Goal: Task Accomplishment & Management: Manage account settings

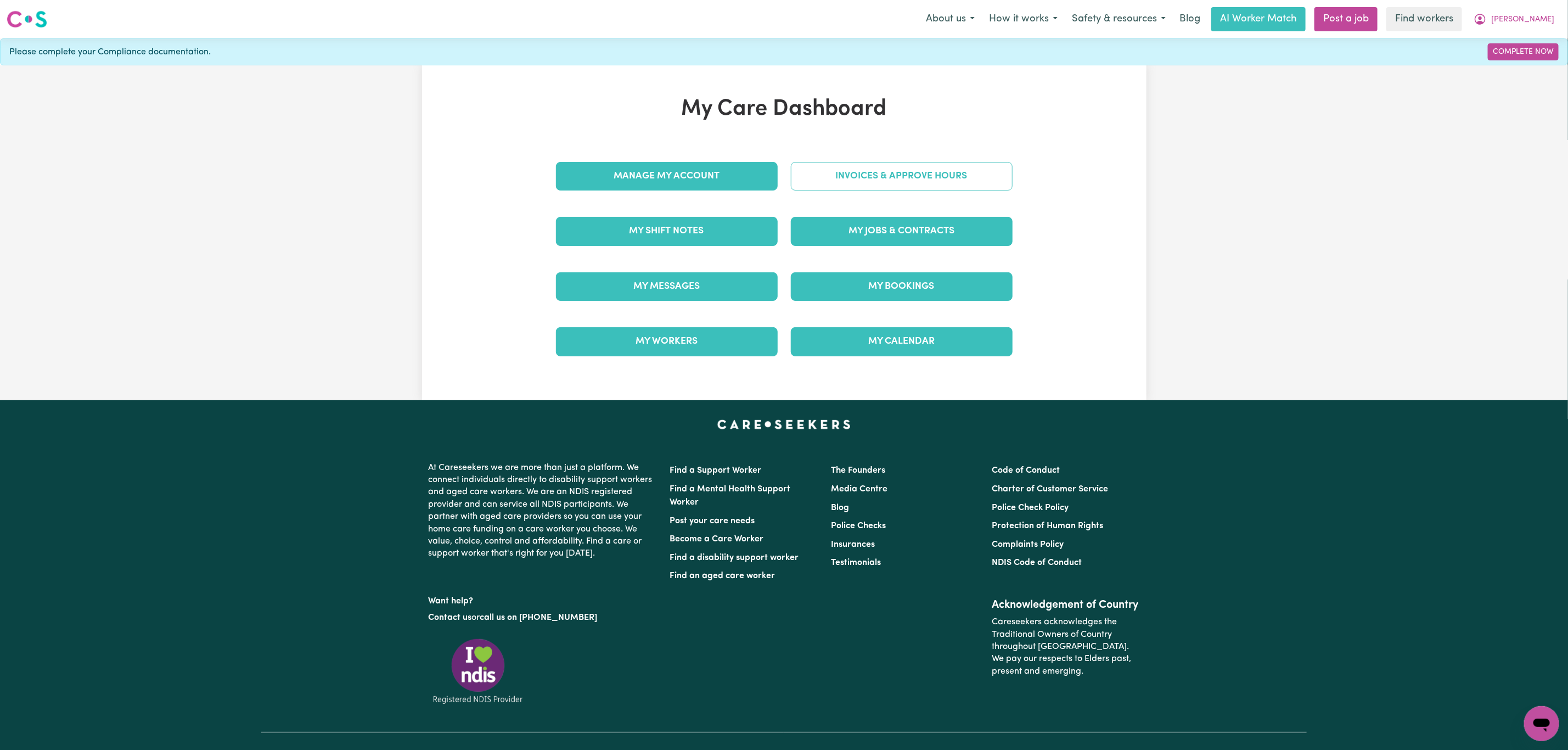
click at [868, 180] on link "Invoices & Approve Hours" at bounding box center [902, 176] width 222 height 29
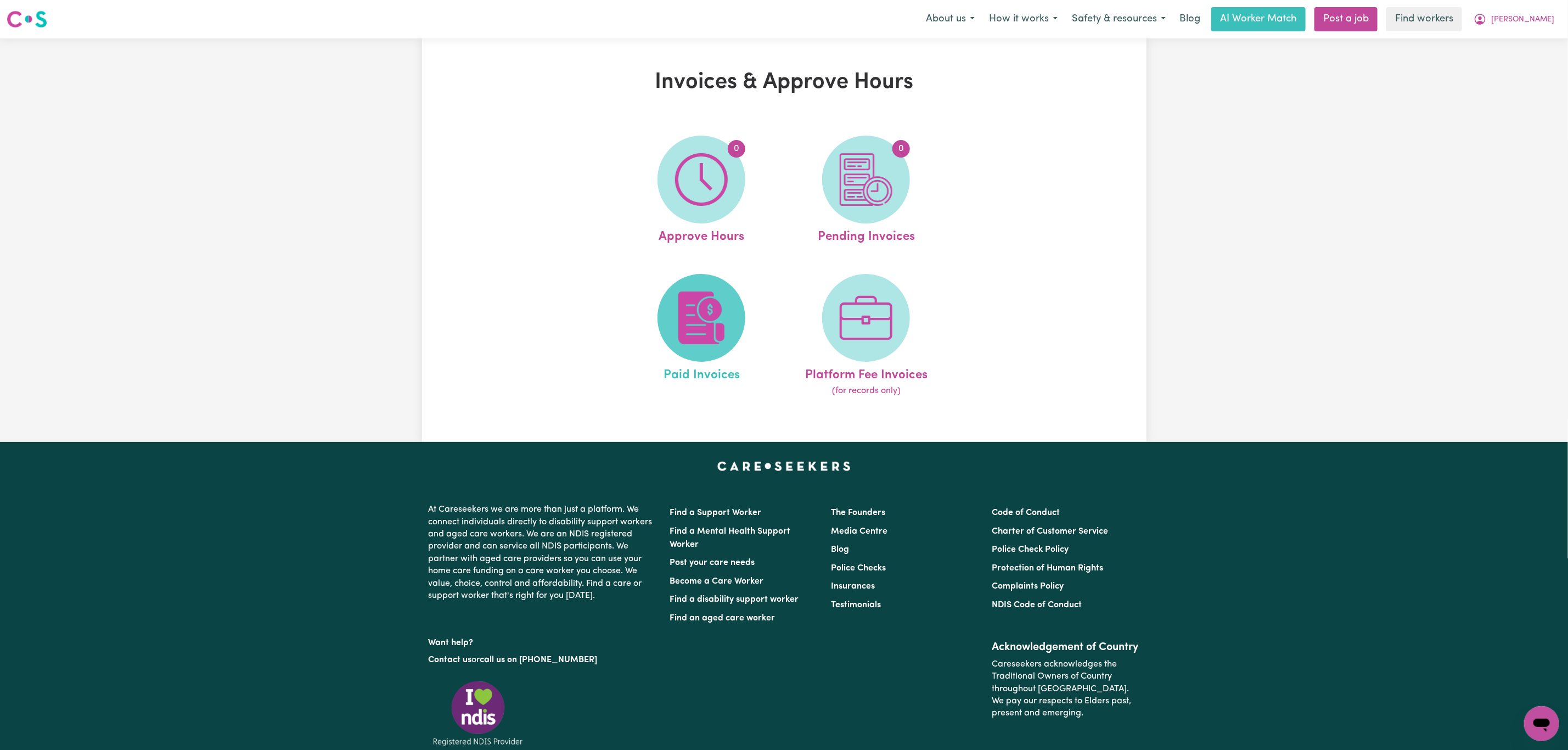
click at [718, 327] on img at bounding box center [702, 318] width 53 height 53
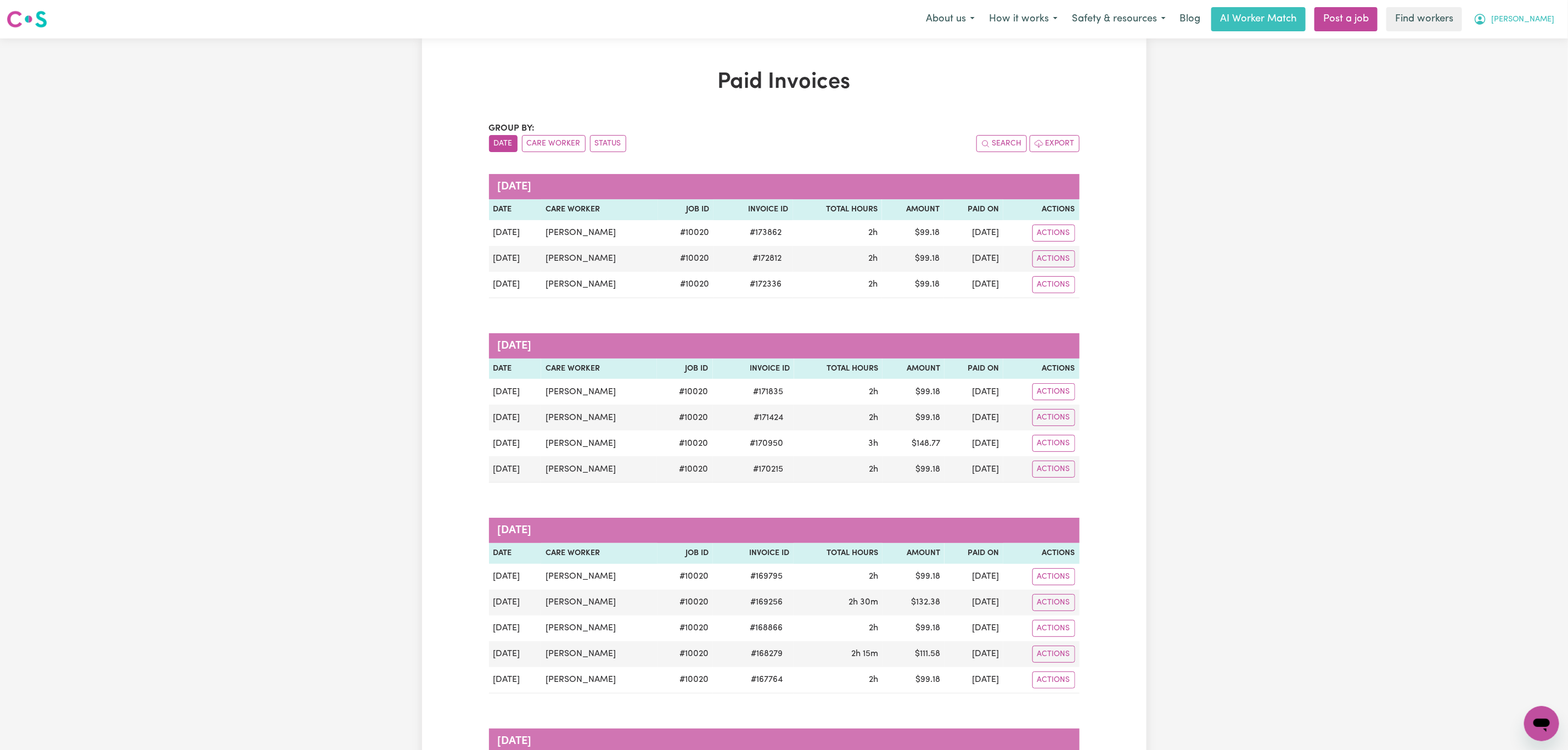
click at [1540, 24] on span "[PERSON_NAME]" at bounding box center [1523, 19] width 63 height 12
click at [1529, 52] on link "My Dashboard" at bounding box center [1517, 42] width 87 height 21
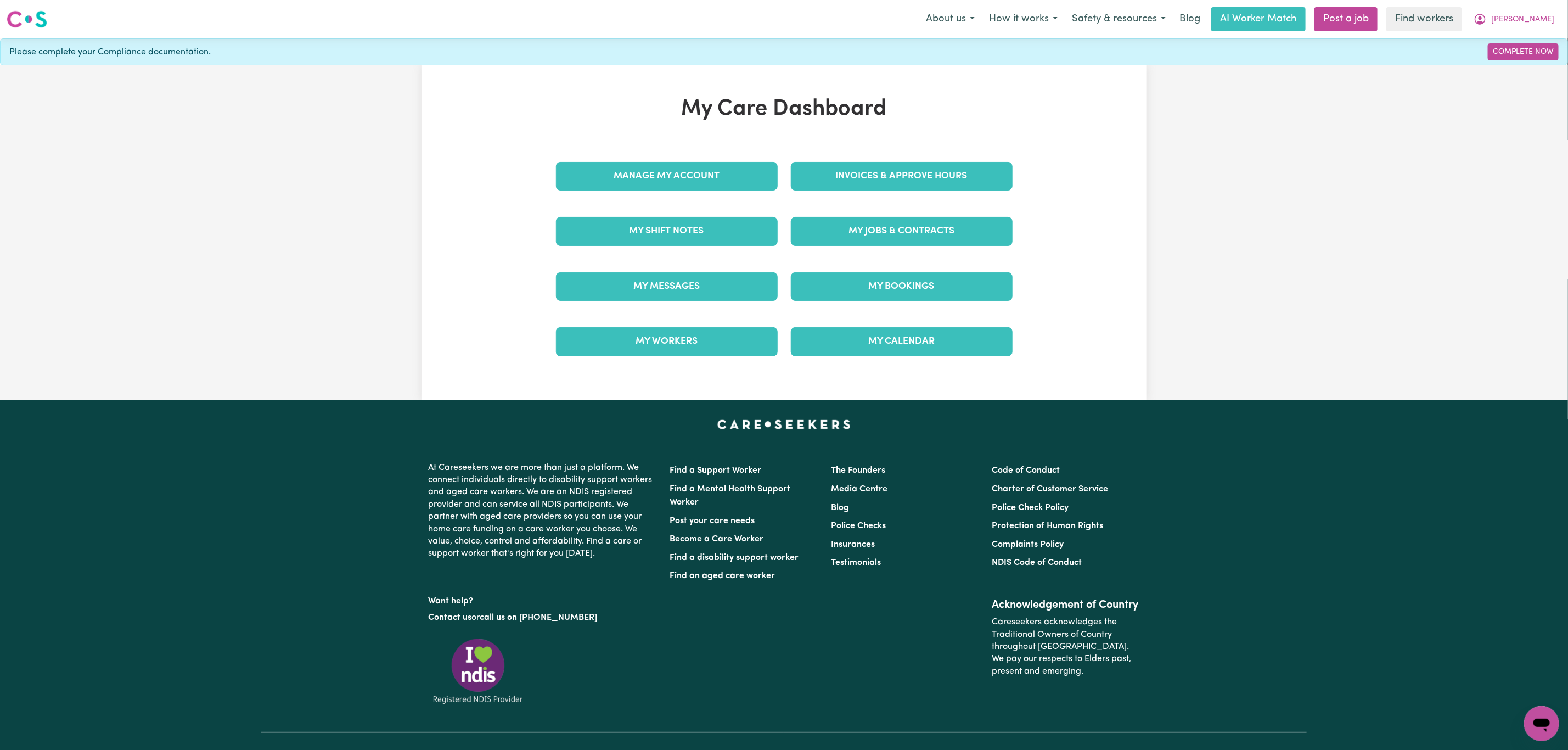
click at [1532, 33] on nav "Menu About us How it works Safety & resources Blog AI Worker Match Post a job F…" at bounding box center [784, 19] width 1568 height 39
click at [1530, 8] on button "[PERSON_NAME]" at bounding box center [1514, 19] width 95 height 23
click at [1536, 56] on link "Logout" at bounding box center [1517, 63] width 87 height 21
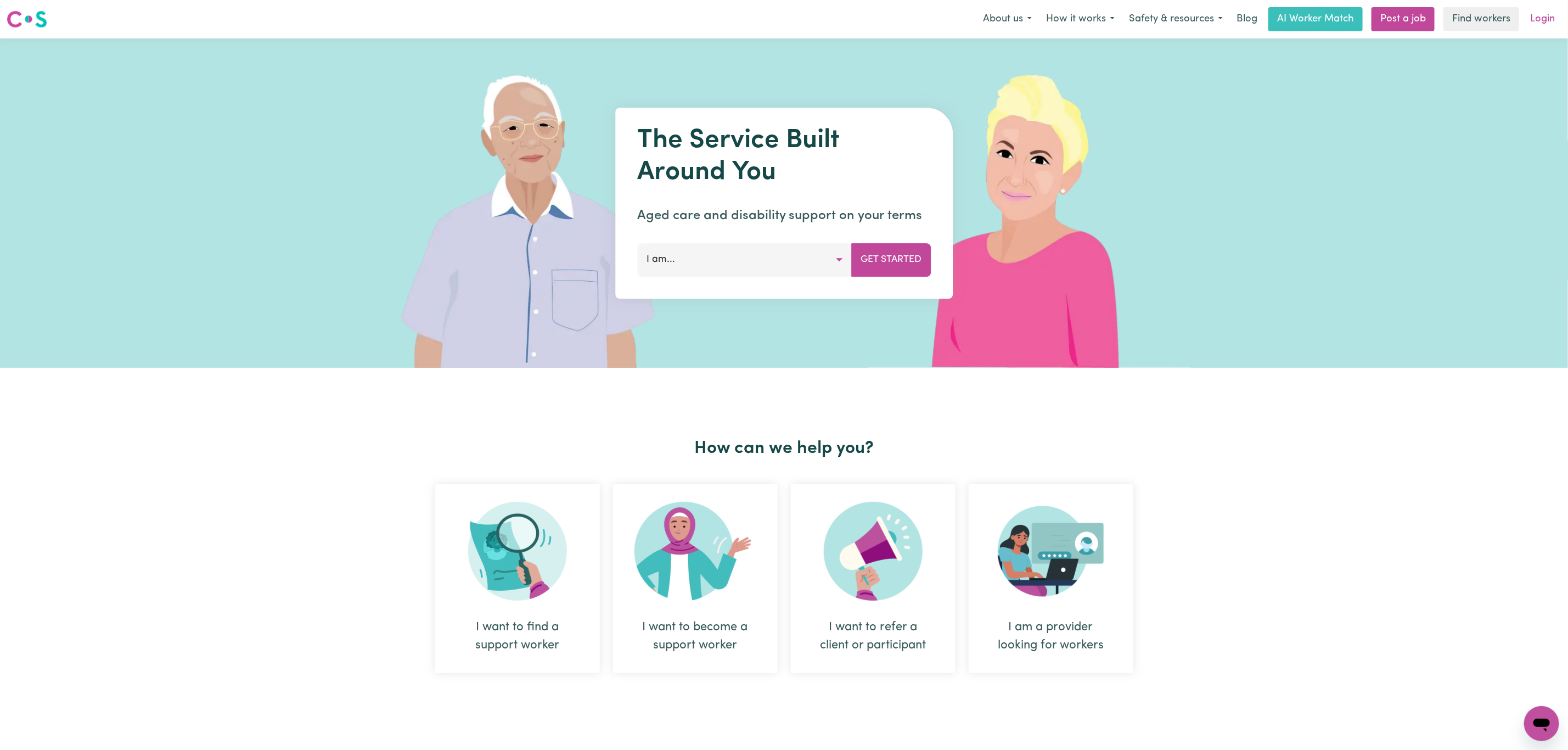
click at [1542, 27] on link "Login" at bounding box center [1542, 19] width 38 height 24
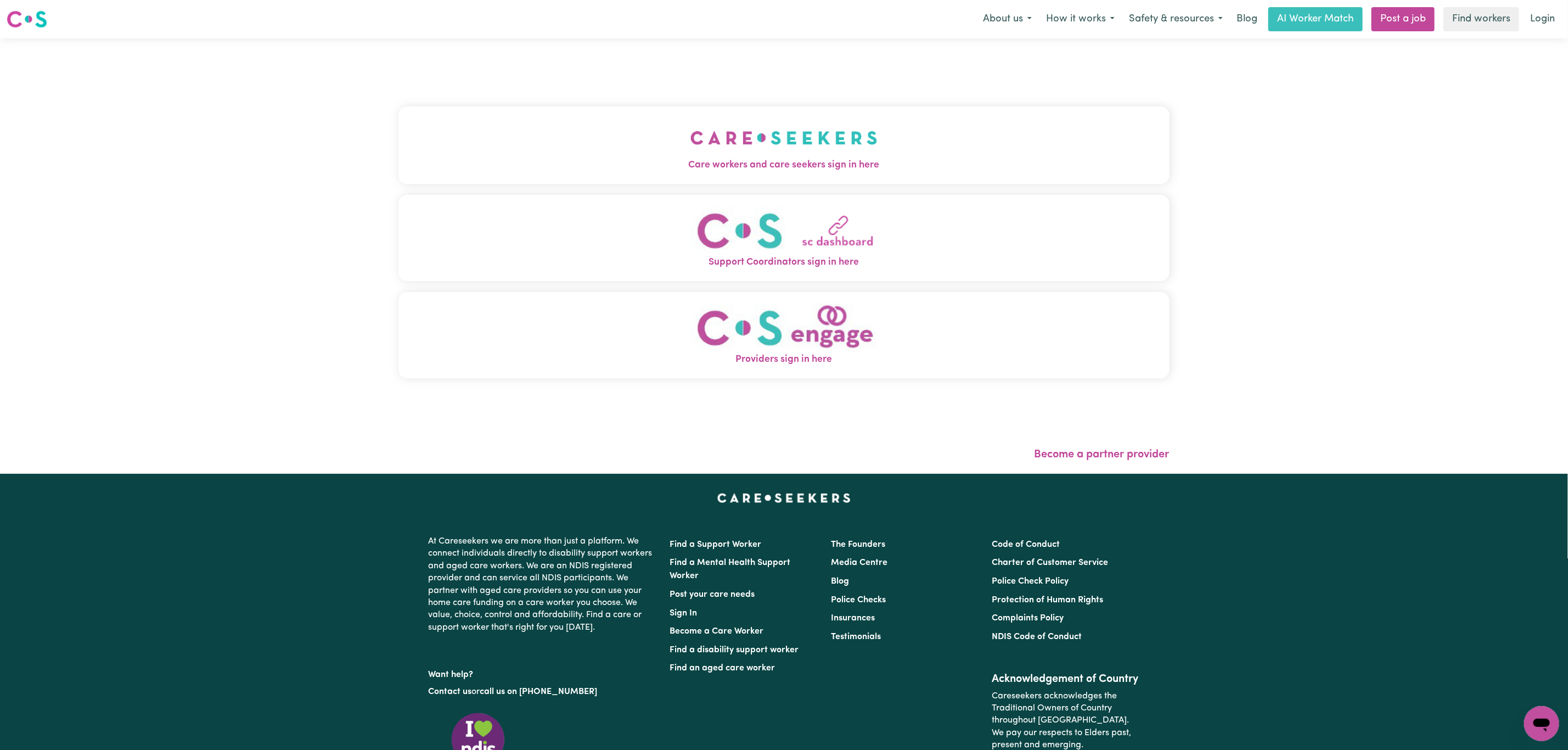
click at [971, 142] on button "Care workers and care seekers sign in here" at bounding box center [784, 145] width 771 height 77
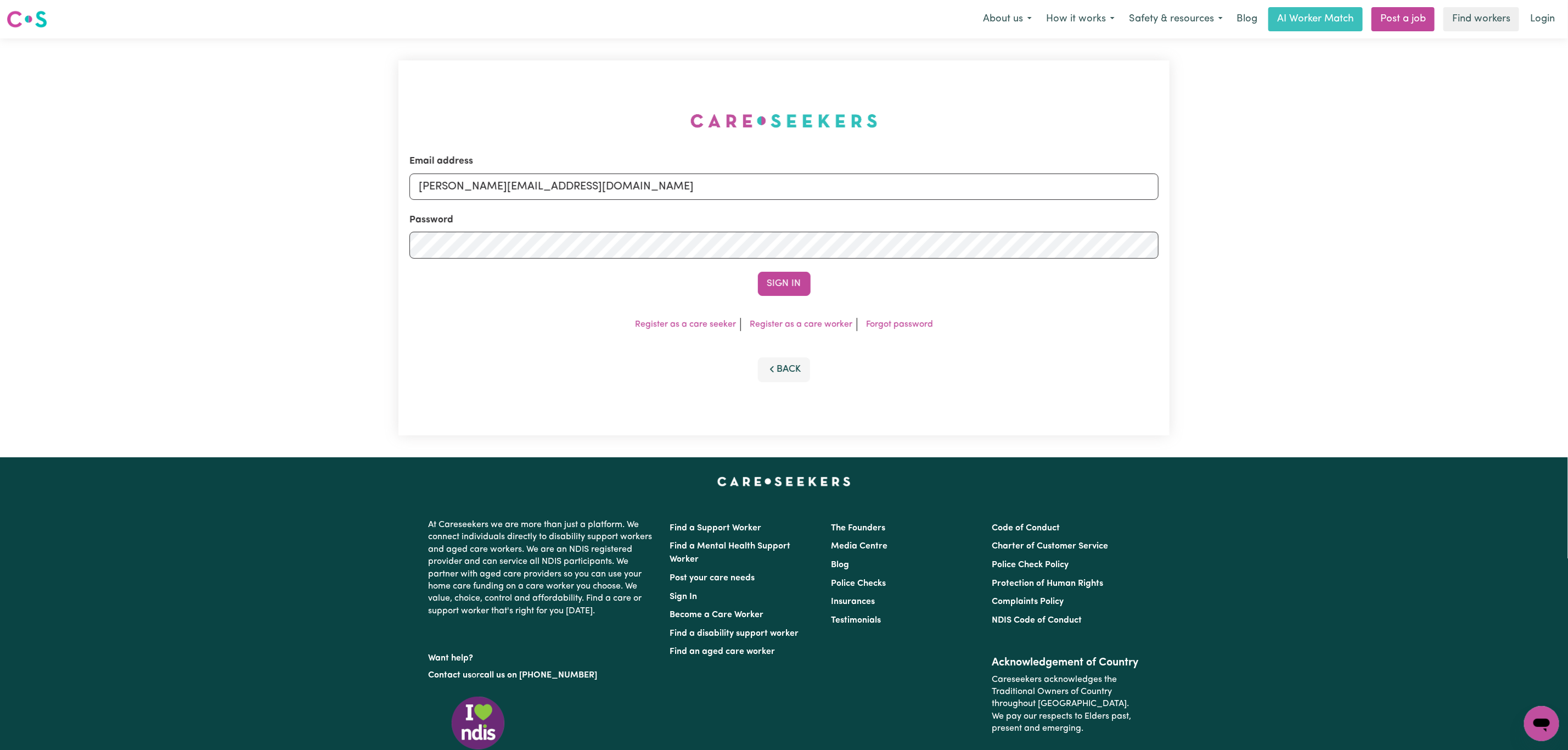
click at [606, 171] on div "Email address [PERSON_NAME][EMAIL_ADDRESS][DOMAIN_NAME]" at bounding box center [784, 176] width 749 height 45
click at [600, 173] on input "[PERSON_NAME][EMAIL_ADDRESS][DOMAIN_NAME]" at bounding box center [784, 186] width 749 height 27
drag, startPoint x: 483, startPoint y: 180, endPoint x: 749, endPoint y: 153, distance: 267.4
click at [715, 176] on input "[EMAIL_ADDRESS][PERSON_NAME][DOMAIN_NAME]" at bounding box center [784, 186] width 749 height 27
type input "superuser~[EMAIL_ADDRESS][DOMAIN_NAME]"
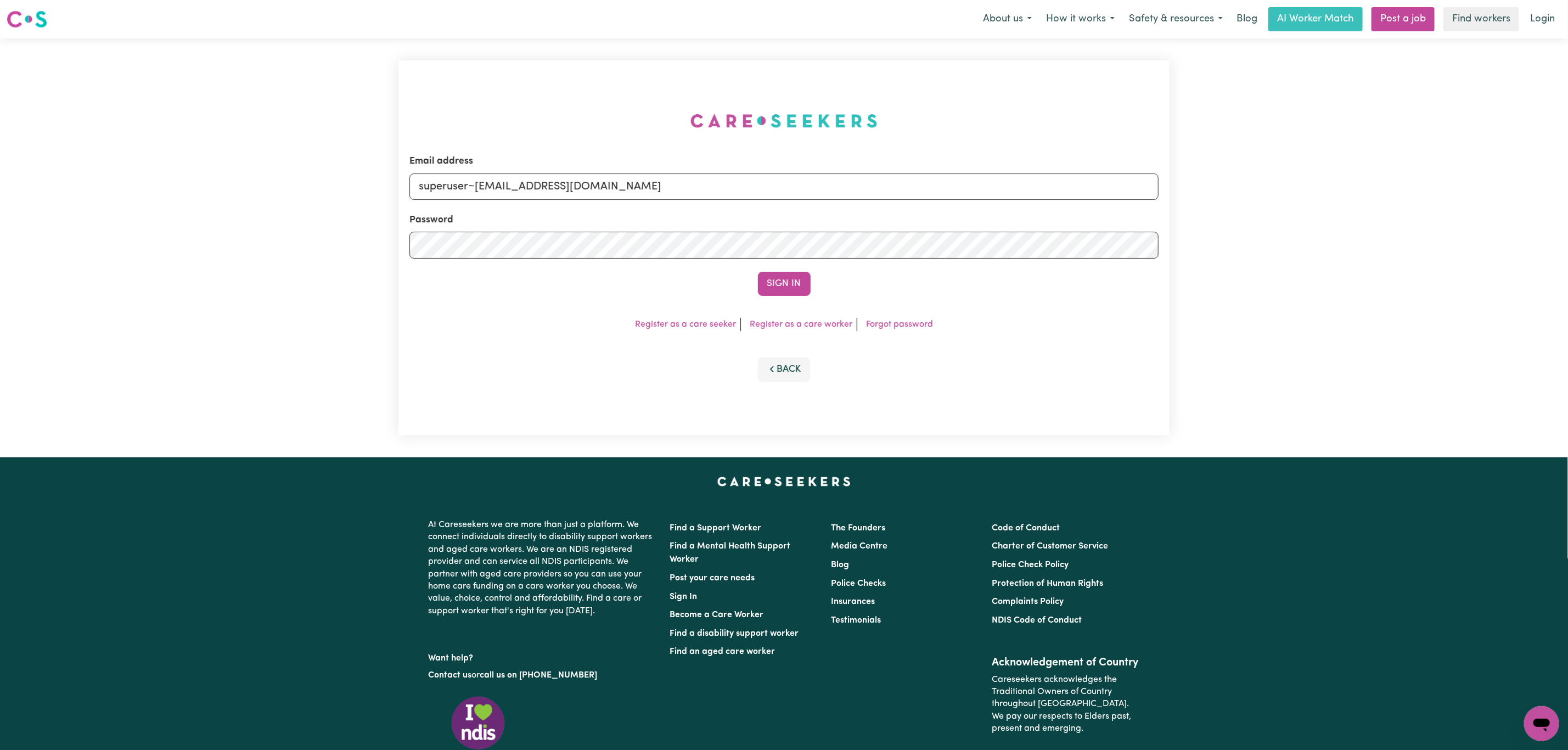
click at [758, 271] on button "Sign In" at bounding box center [784, 284] width 53 height 24
